Goal: Find specific page/section: Find specific page/section

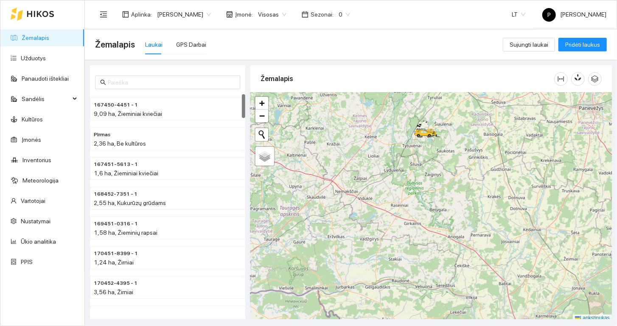
scroll to position [2, 0]
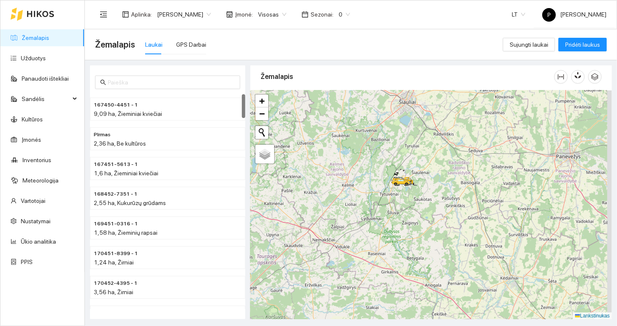
drag, startPoint x: 409, startPoint y: 148, endPoint x: 386, endPoint y: 198, distance: 55.4
click at [386, 198] on div at bounding box center [430, 204] width 361 height 229
click at [420, 195] on div at bounding box center [430, 204] width 361 height 229
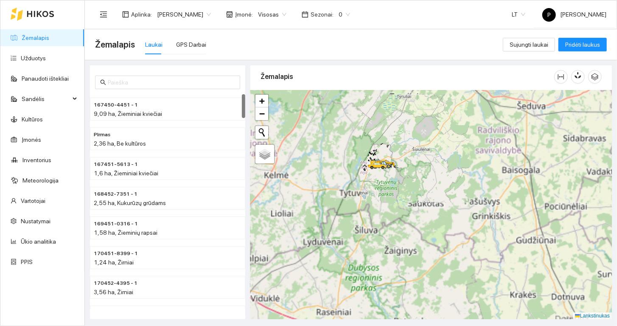
click at [392, 145] on div at bounding box center [430, 204] width 361 height 229
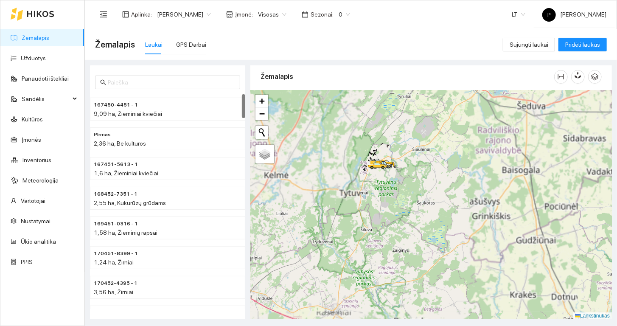
click at [392, 145] on div at bounding box center [430, 204] width 361 height 229
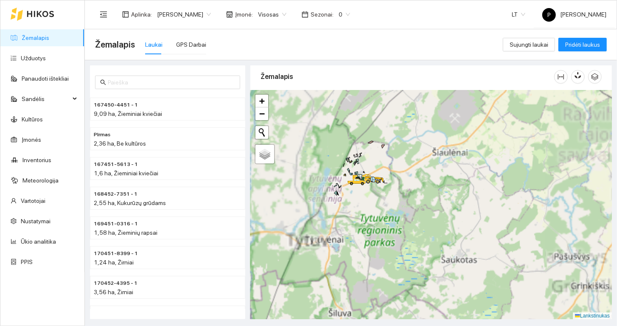
click at [377, 157] on div at bounding box center [430, 204] width 361 height 229
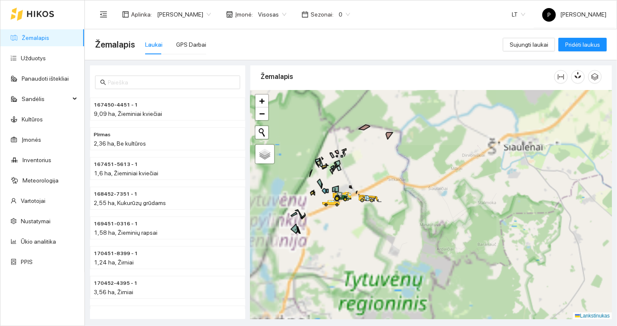
click at [349, 173] on div at bounding box center [430, 204] width 361 height 229
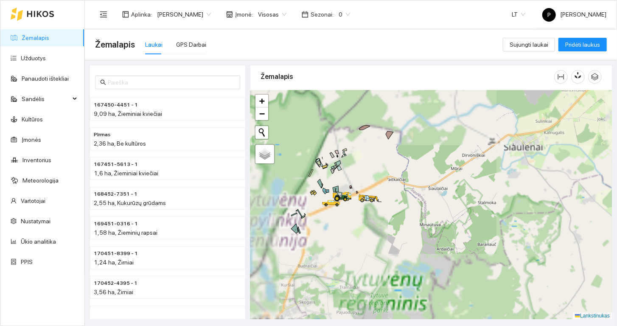
click at [349, 173] on div at bounding box center [430, 204] width 361 height 229
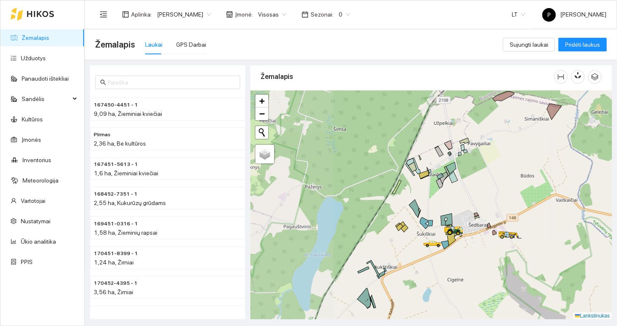
drag, startPoint x: 349, startPoint y: 173, endPoint x: 474, endPoint y: 187, distance: 125.8
click at [474, 187] on div at bounding box center [430, 204] width 361 height 229
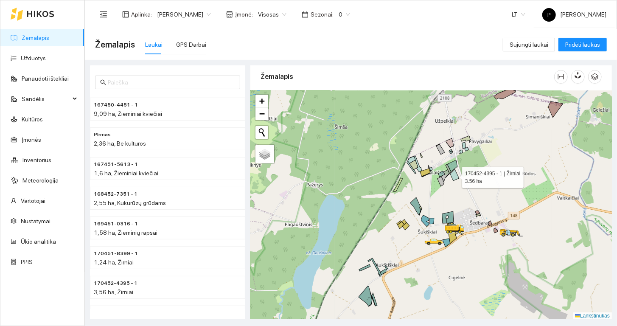
drag, startPoint x: 496, startPoint y: 176, endPoint x: 444, endPoint y: 174, distance: 52.6
drag, startPoint x: 444, startPoint y: 174, endPoint x: 442, endPoint y: 192, distance: 18.4
click at [442, 192] on div at bounding box center [430, 204] width 361 height 229
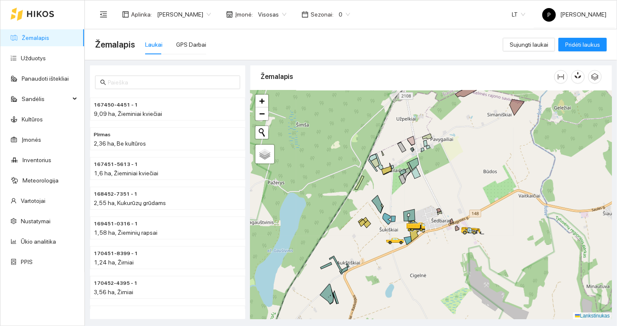
drag, startPoint x: 464, startPoint y: 196, endPoint x: 417, endPoint y: 193, distance: 47.6
click at [417, 193] on div at bounding box center [430, 204] width 361 height 229
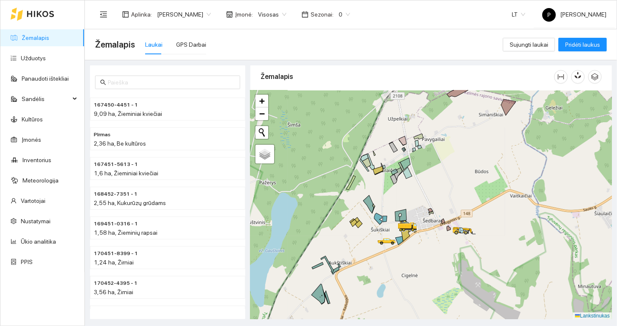
click at [399, 253] on div at bounding box center [430, 204] width 361 height 229
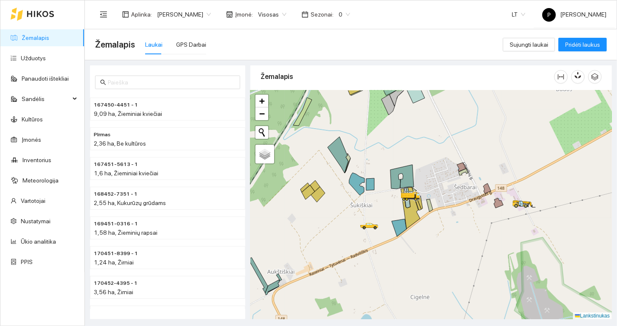
drag, startPoint x: 445, startPoint y: 261, endPoint x: 413, endPoint y: 251, distance: 33.4
click at [413, 251] on div at bounding box center [430, 204] width 361 height 229
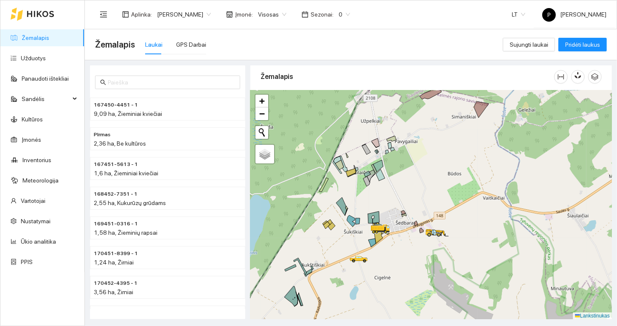
drag, startPoint x: 442, startPoint y: 178, endPoint x: 423, endPoint y: 185, distance: 19.8
click at [423, 185] on div at bounding box center [430, 204] width 361 height 229
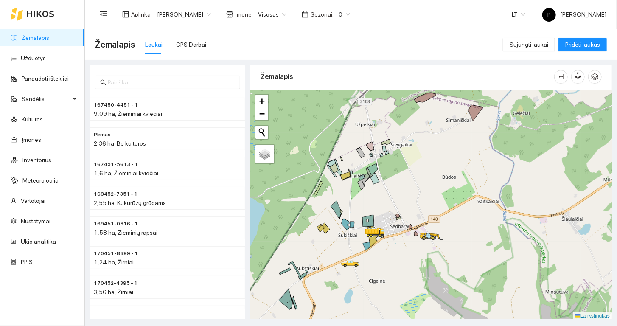
drag, startPoint x: 444, startPoint y: 147, endPoint x: 439, endPoint y: 151, distance: 7.0
click at [439, 151] on div at bounding box center [430, 204] width 361 height 229
drag, startPoint x: 451, startPoint y: 171, endPoint x: 436, endPoint y: 180, distance: 17.0
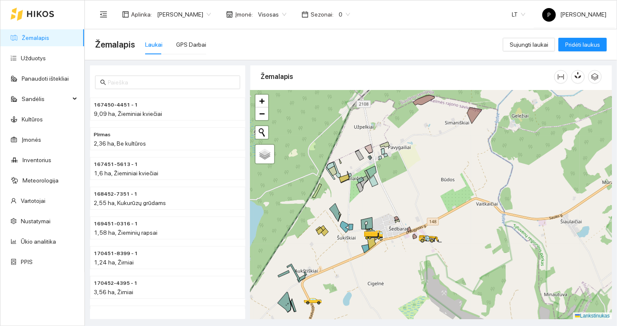
click at [434, 182] on div at bounding box center [430, 204] width 361 height 229
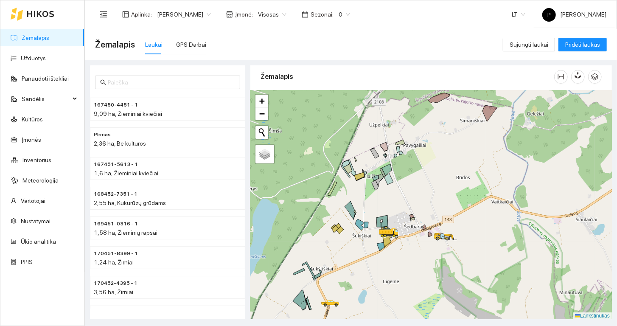
drag, startPoint x: 431, startPoint y: 204, endPoint x: 447, endPoint y: 202, distance: 16.2
click at [447, 202] on div at bounding box center [430, 204] width 361 height 229
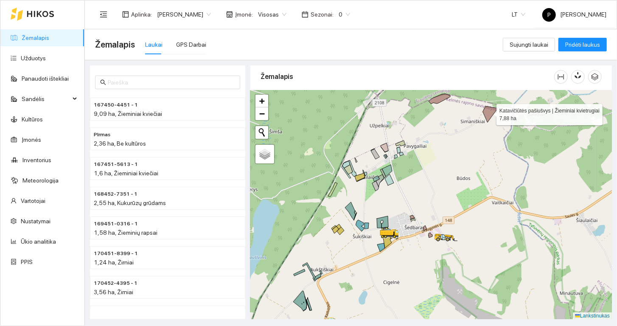
click at [489, 113] on icon at bounding box center [490, 114] width 15 height 16
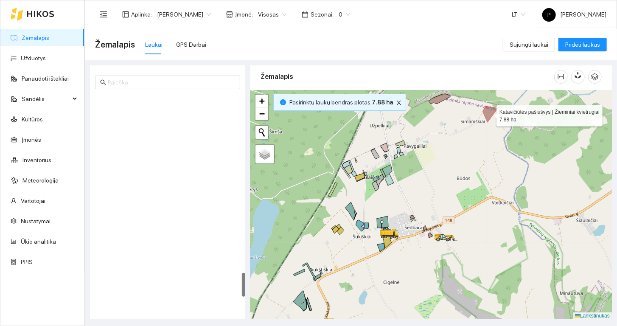
scroll to position [1600, 0]
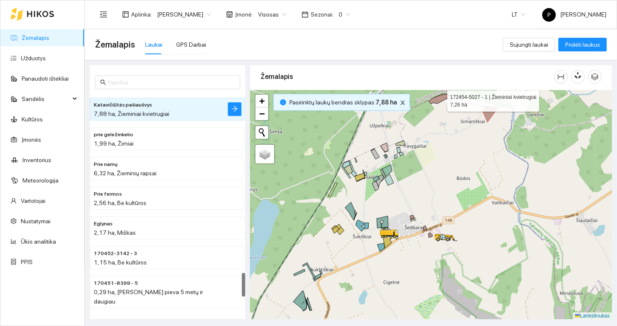
click at [441, 100] on icon at bounding box center [439, 99] width 22 height 10
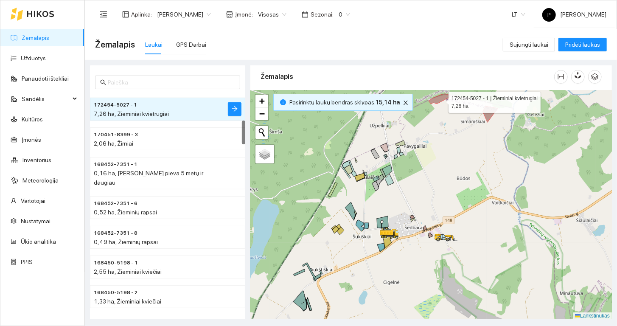
click at [441, 100] on icon at bounding box center [439, 99] width 22 height 10
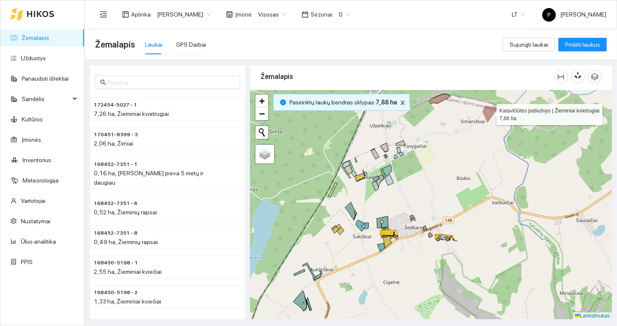
click at [489, 113] on icon at bounding box center [490, 114] width 15 height 16
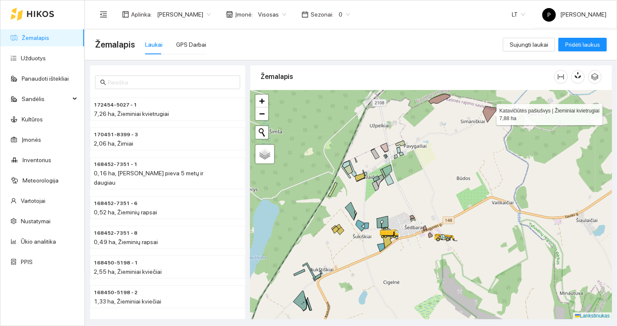
click at [489, 113] on icon at bounding box center [490, 114] width 15 height 16
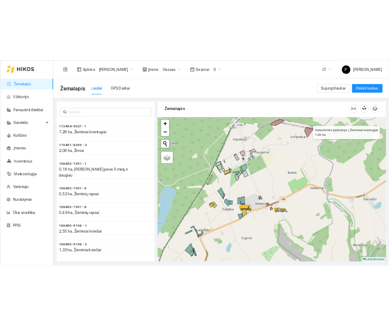
scroll to position [1600, 0]
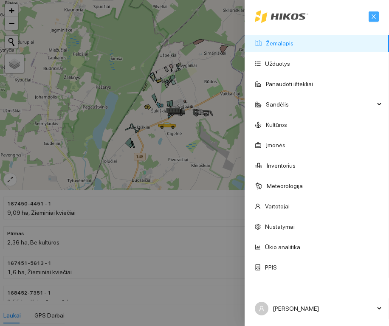
click at [370, 18] on icon "uždaryti" at bounding box center [373, 17] width 6 height 6
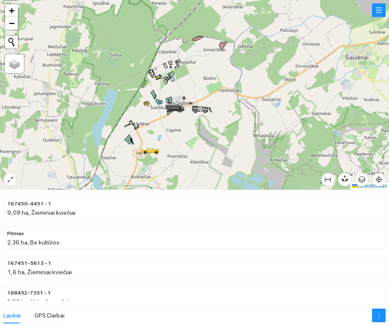
click at [263, 0] on html at bounding box center [194, 163] width 389 height 326
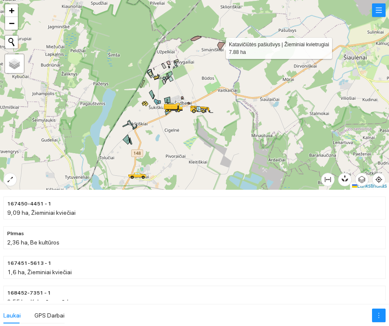
click at [218, 46] on icon at bounding box center [221, 46] width 8 height 8
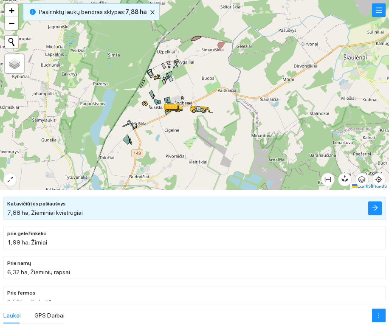
click at [273, 72] on div at bounding box center [194, 95] width 389 height 190
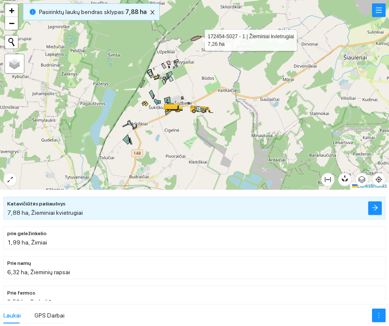
click at [197, 38] on icon at bounding box center [195, 38] width 11 height 5
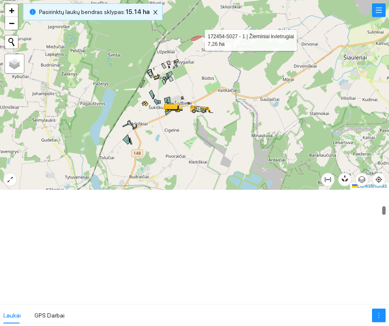
scroll to position [238, 0]
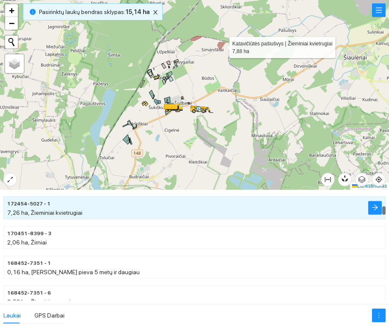
click at [221, 45] on icon at bounding box center [221, 46] width 8 height 8
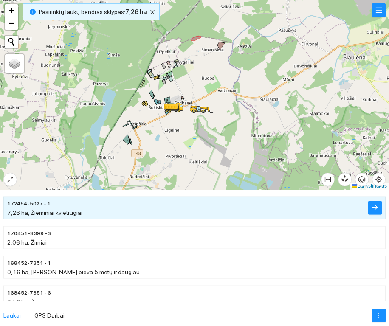
click at [331, 118] on div at bounding box center [194, 95] width 389 height 190
click at [179, 91] on div at bounding box center [194, 95] width 389 height 190
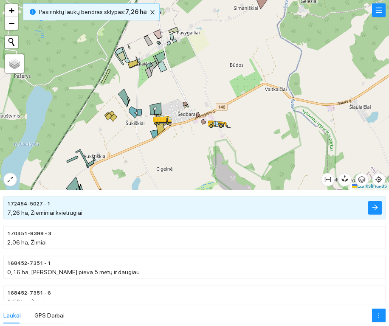
click at [179, 84] on div at bounding box center [194, 95] width 389 height 190
click at [165, 142] on div at bounding box center [194, 95] width 389 height 190
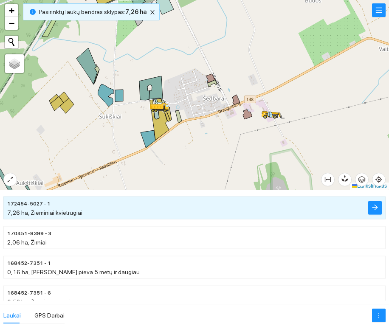
drag, startPoint x: 120, startPoint y: 111, endPoint x: 141, endPoint y: 156, distance: 49.5
click at [141, 156] on div at bounding box center [194, 95] width 389 height 190
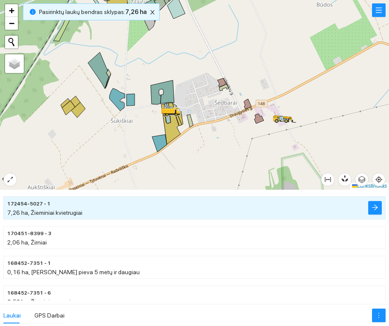
drag, startPoint x: 151, startPoint y: 136, endPoint x: 147, endPoint y: 108, distance: 28.7
click at [147, 108] on div at bounding box center [194, 95] width 389 height 190
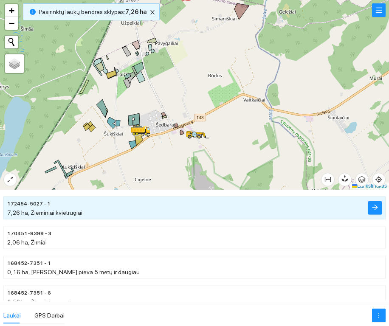
drag, startPoint x: 126, startPoint y: 137, endPoint x: 112, endPoint y: 148, distance: 18.1
click at [112, 148] on div at bounding box center [194, 95] width 389 height 190
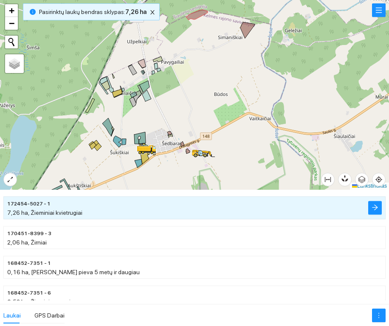
drag, startPoint x: 199, startPoint y: 64, endPoint x: 215, endPoint y: 113, distance: 52.0
click at [215, 113] on div at bounding box center [194, 95] width 389 height 190
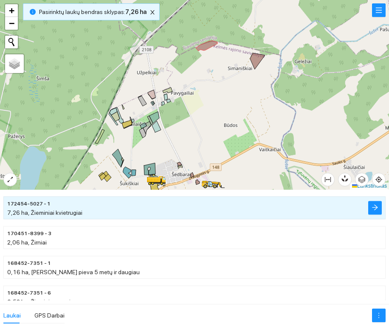
click at [159, 154] on div at bounding box center [194, 95] width 389 height 190
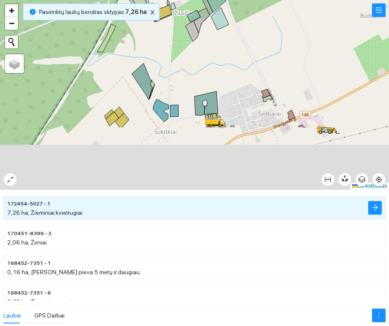
drag, startPoint x: 153, startPoint y: 159, endPoint x: 227, endPoint y: 72, distance: 114.9
click at [227, 72] on div at bounding box center [194, 95] width 389 height 190
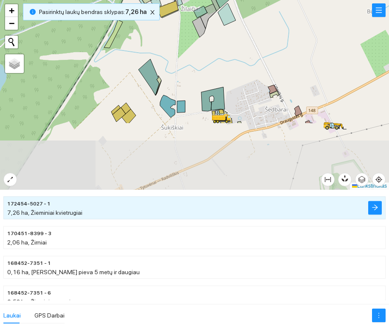
click at [227, 72] on div at bounding box center [194, 95] width 389 height 190
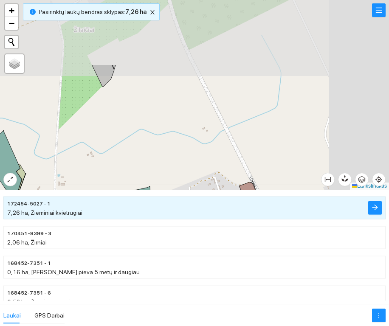
drag, startPoint x: 150, startPoint y: 85, endPoint x: 76, endPoint y: 174, distance: 115.7
click at [76, 174] on div at bounding box center [194, 95] width 389 height 190
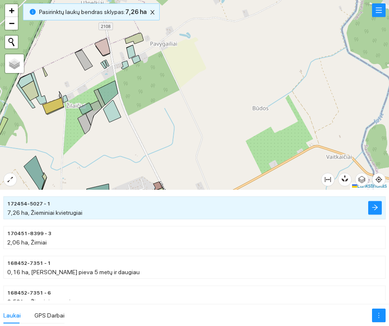
drag, startPoint x: 75, startPoint y: 174, endPoint x: 118, endPoint y: 117, distance: 72.4
click at [118, 117] on div at bounding box center [194, 95] width 389 height 190
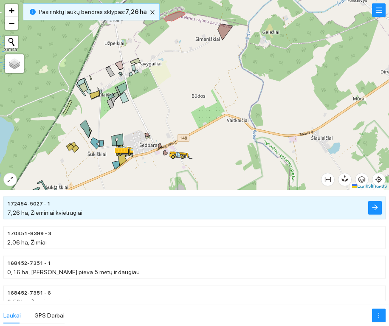
drag, startPoint x: 139, startPoint y: 103, endPoint x: 120, endPoint y: 118, distance: 23.8
click at [120, 118] on div at bounding box center [194, 95] width 389 height 190
